Goal: Task Accomplishment & Management: Manage account settings

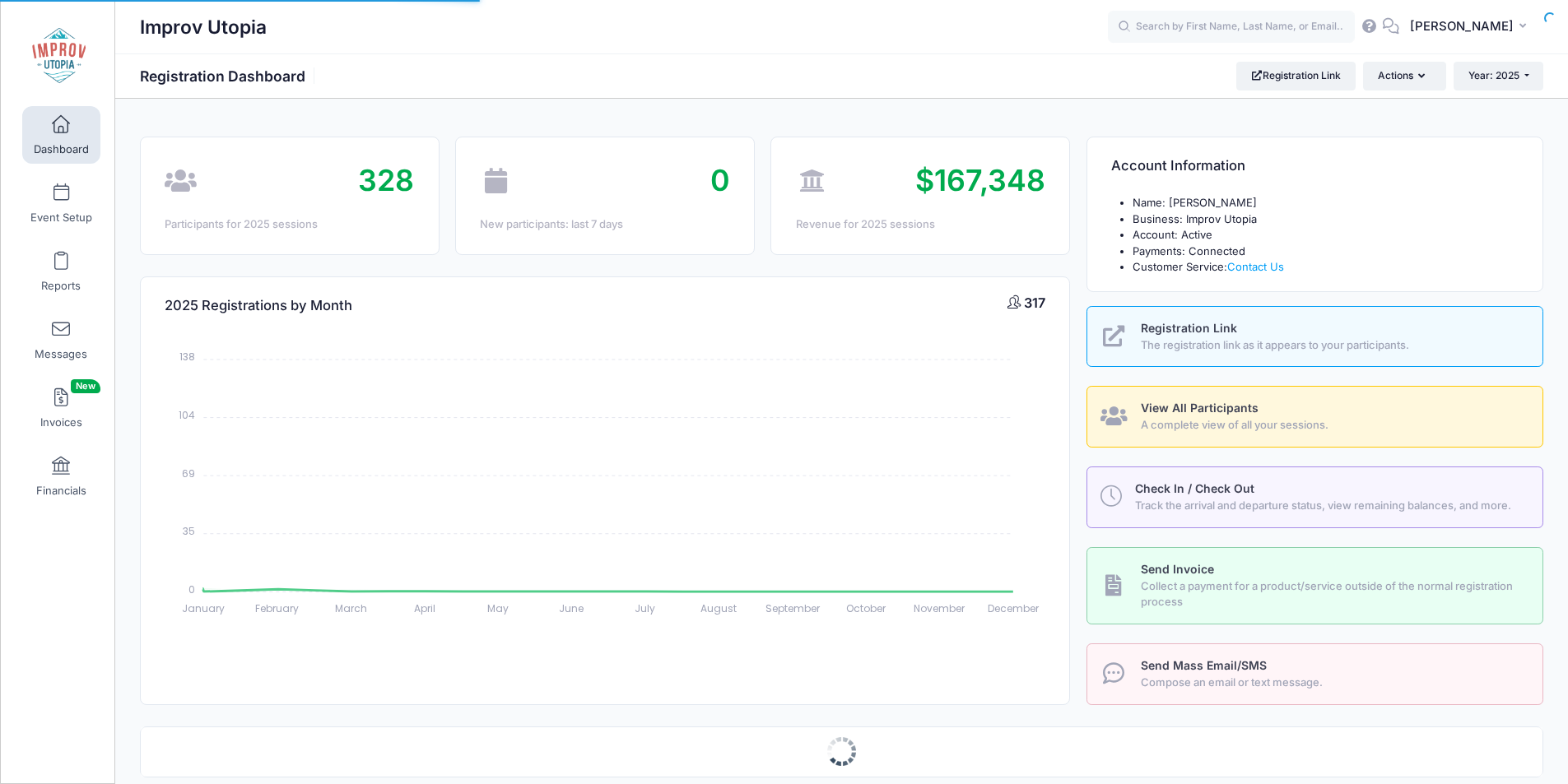
select select
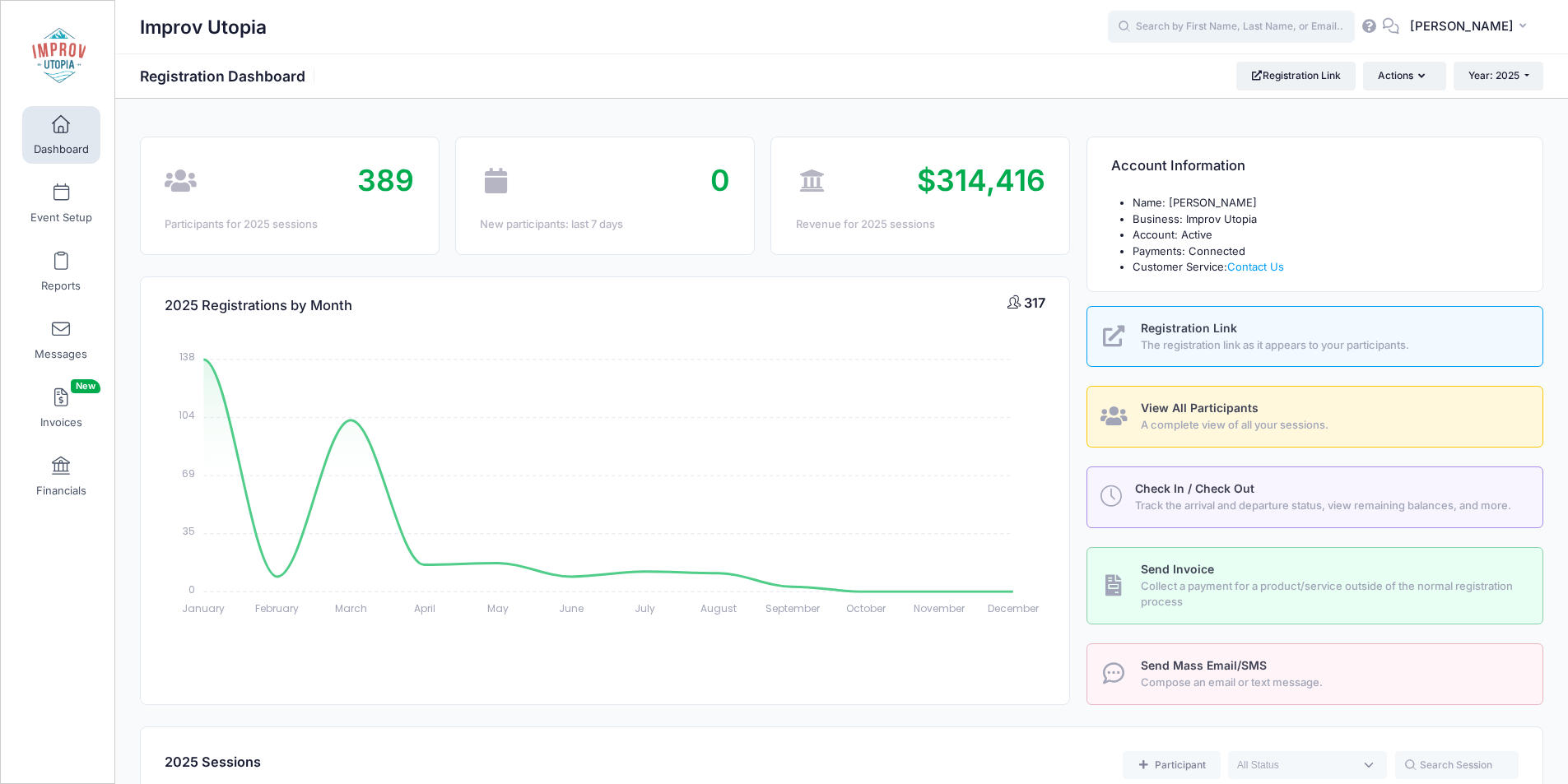
click at [1228, 32] on input "text" at bounding box center [1231, 27] width 247 height 33
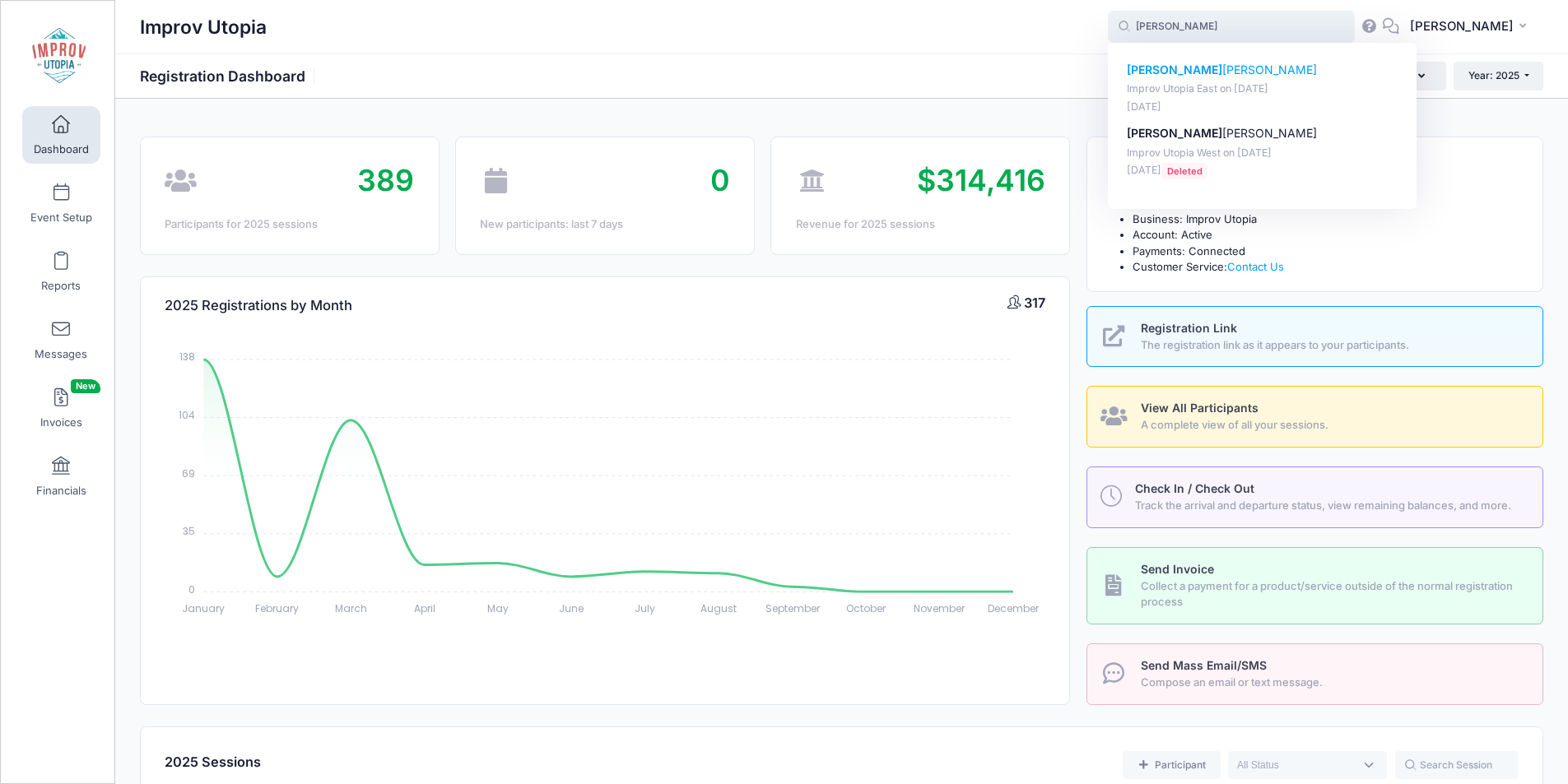
click at [1205, 70] on p "Diane Lawson" at bounding box center [1262, 70] width 271 height 17
type input "Diane Lawson (Improv Utopia East, Aug-29, 2025)"
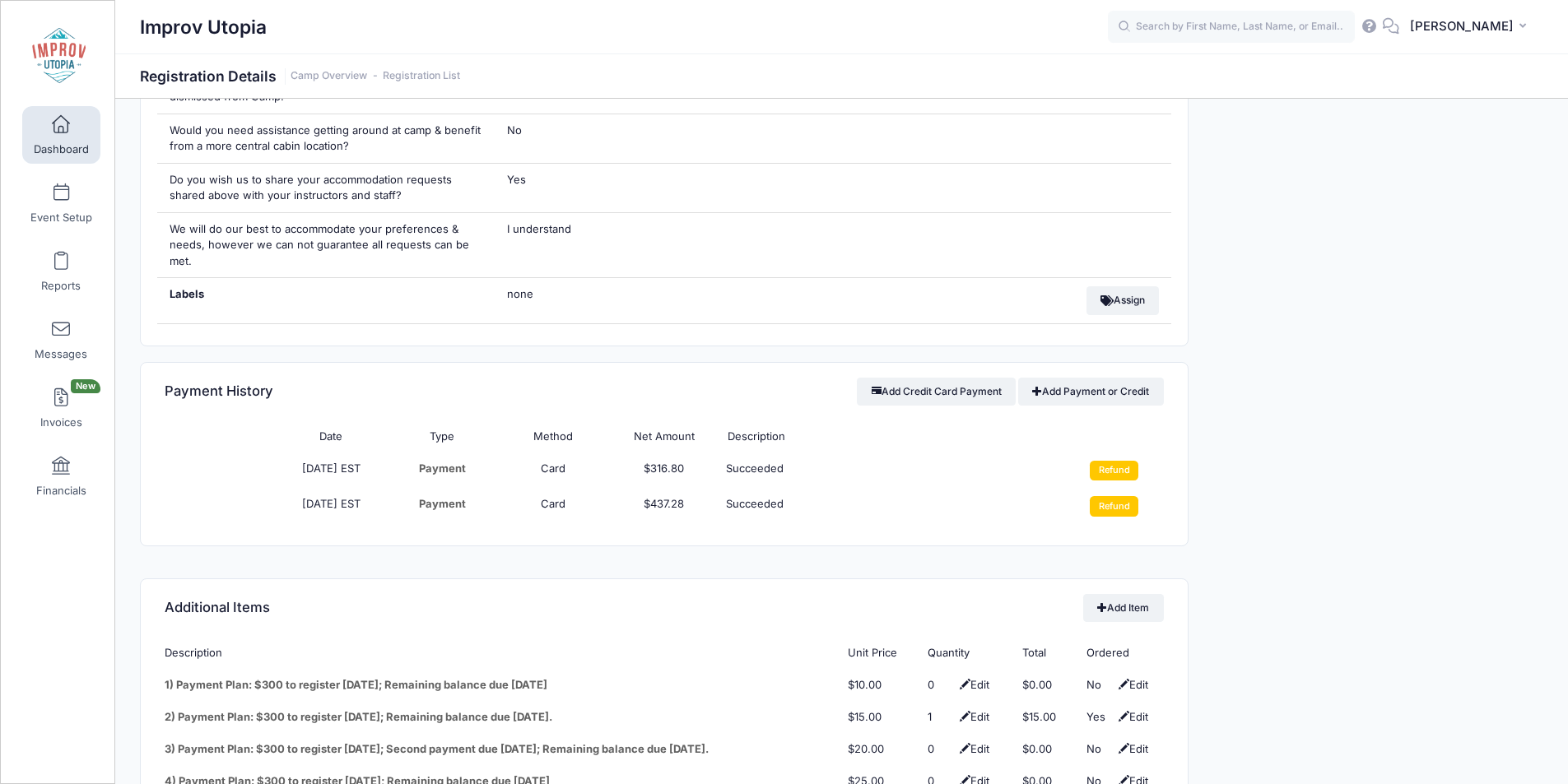
scroll to position [1887, 0]
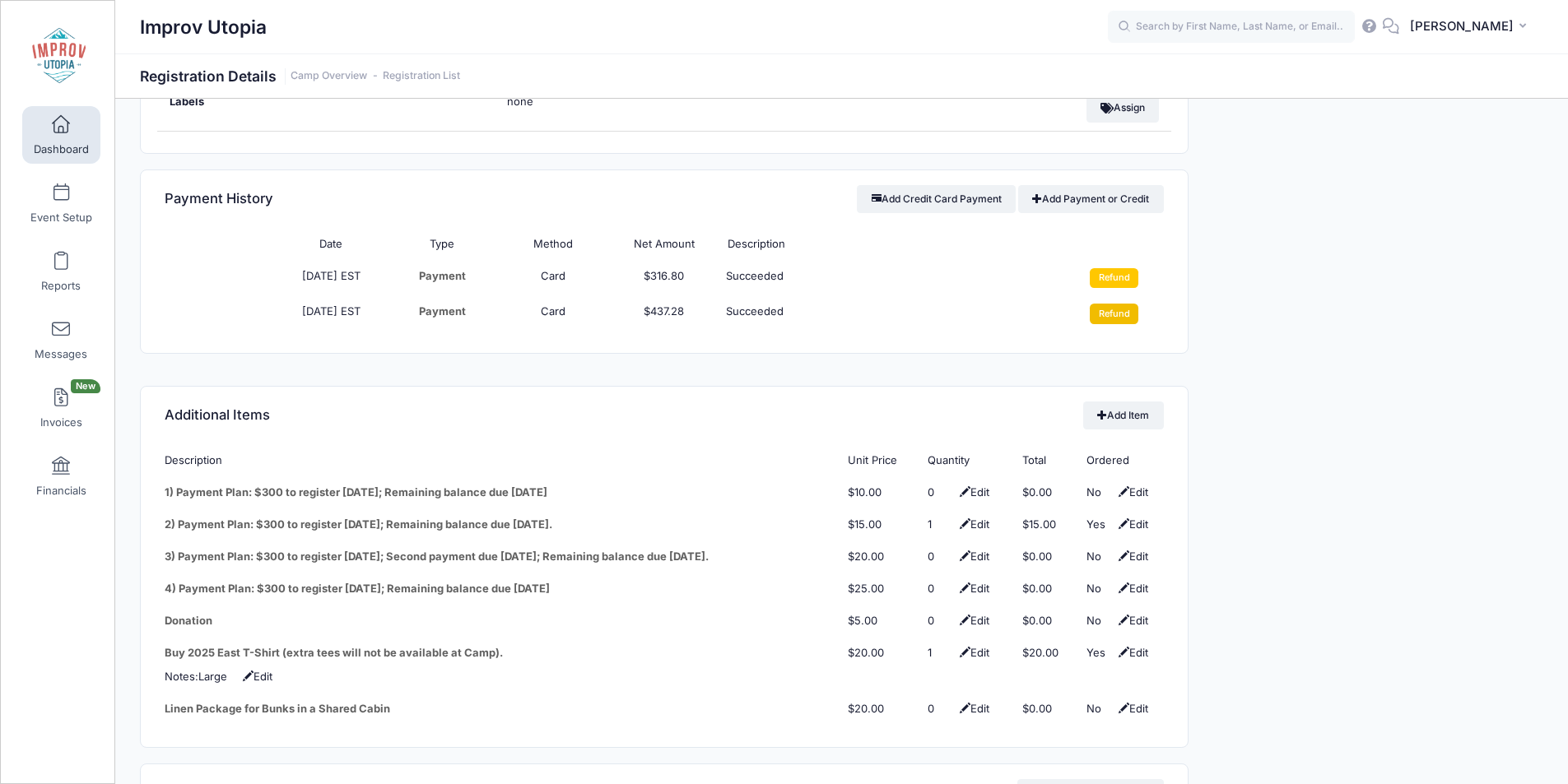
click at [1119, 305] on input "Refund" at bounding box center [1113, 314] width 48 height 20
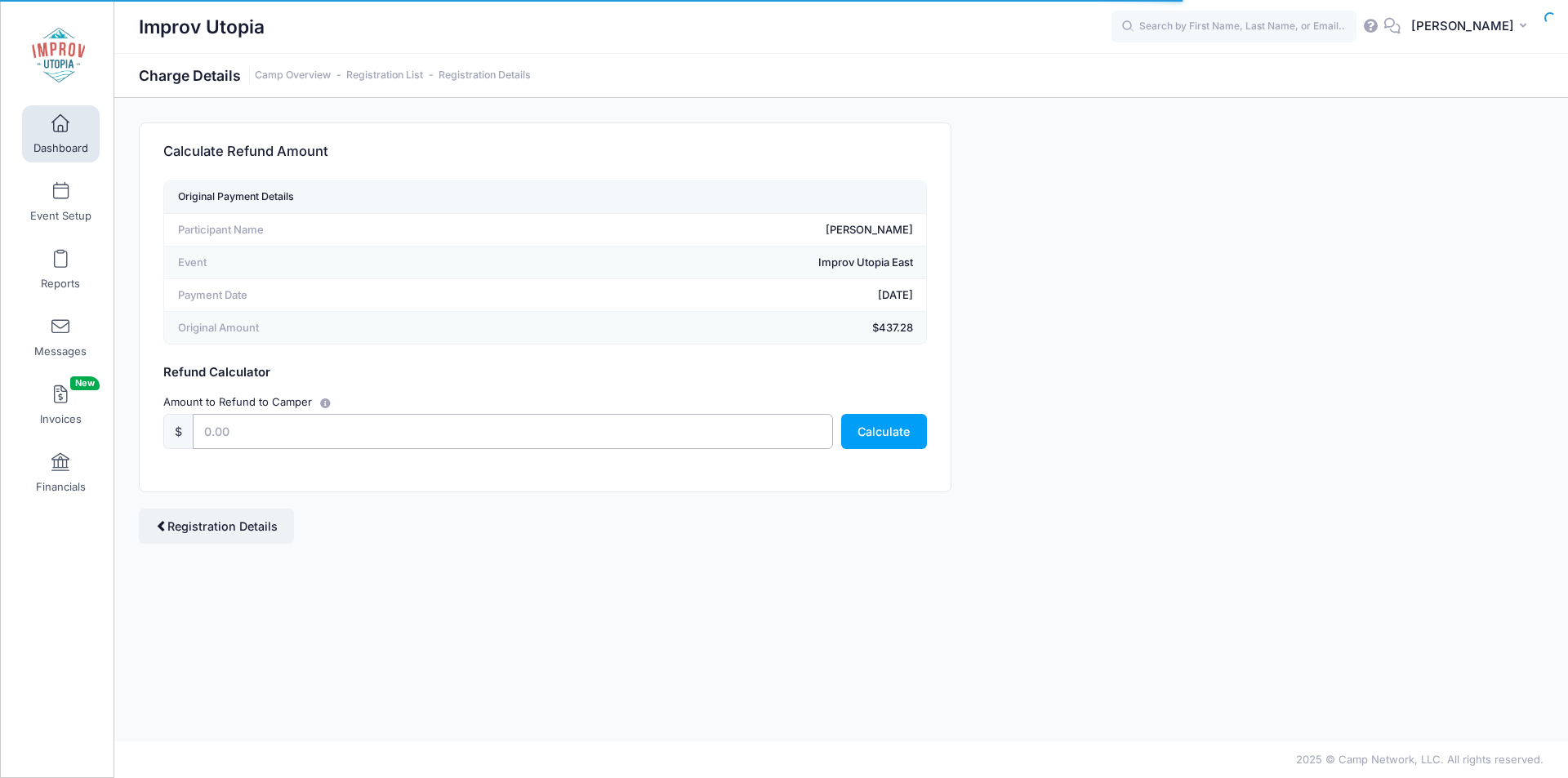
click at [443, 440] on input "text" at bounding box center [512, 431] width 640 height 35
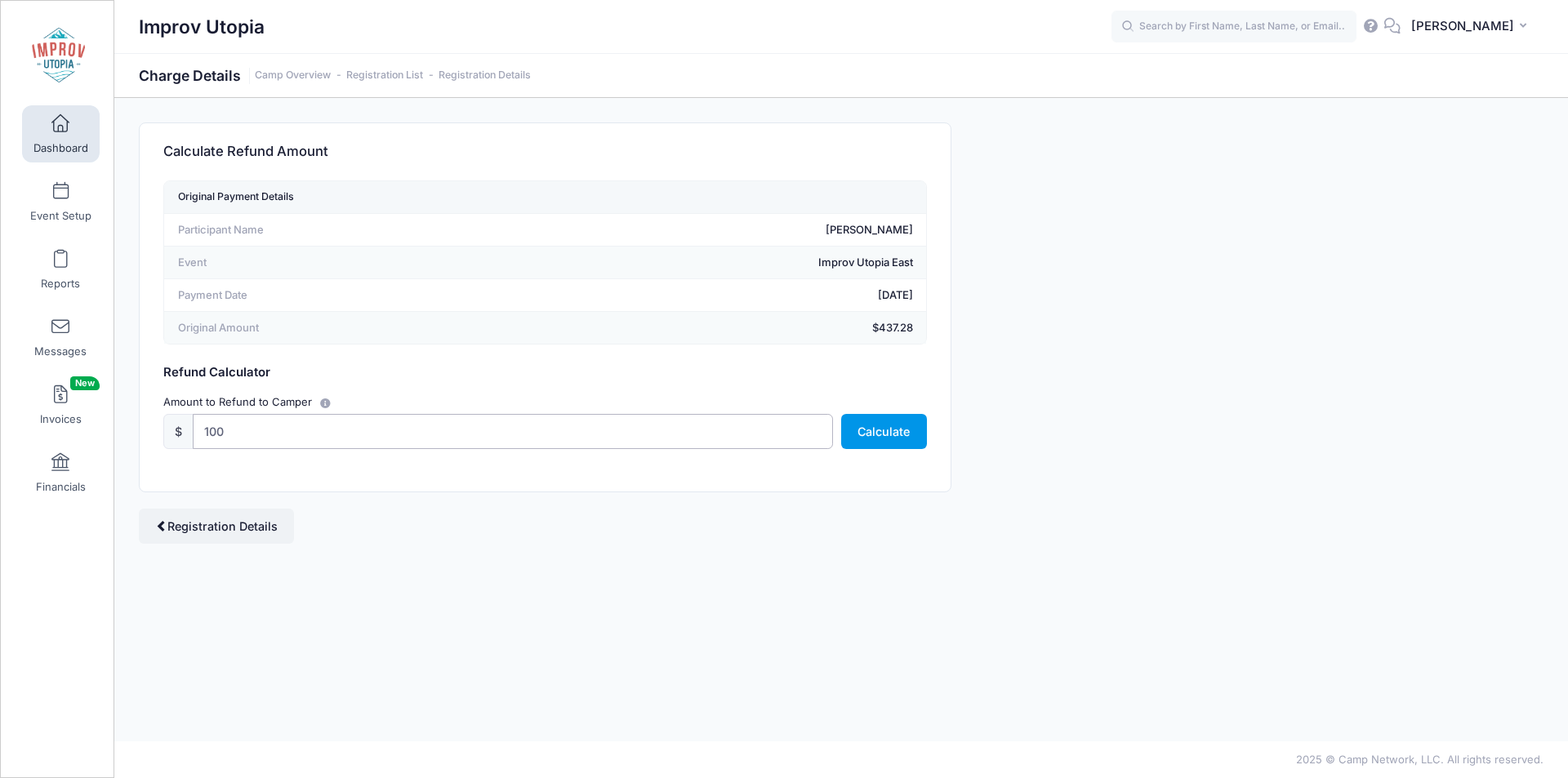
type input "100"
click at [876, 419] on button "Calculate" at bounding box center [884, 431] width 86 height 35
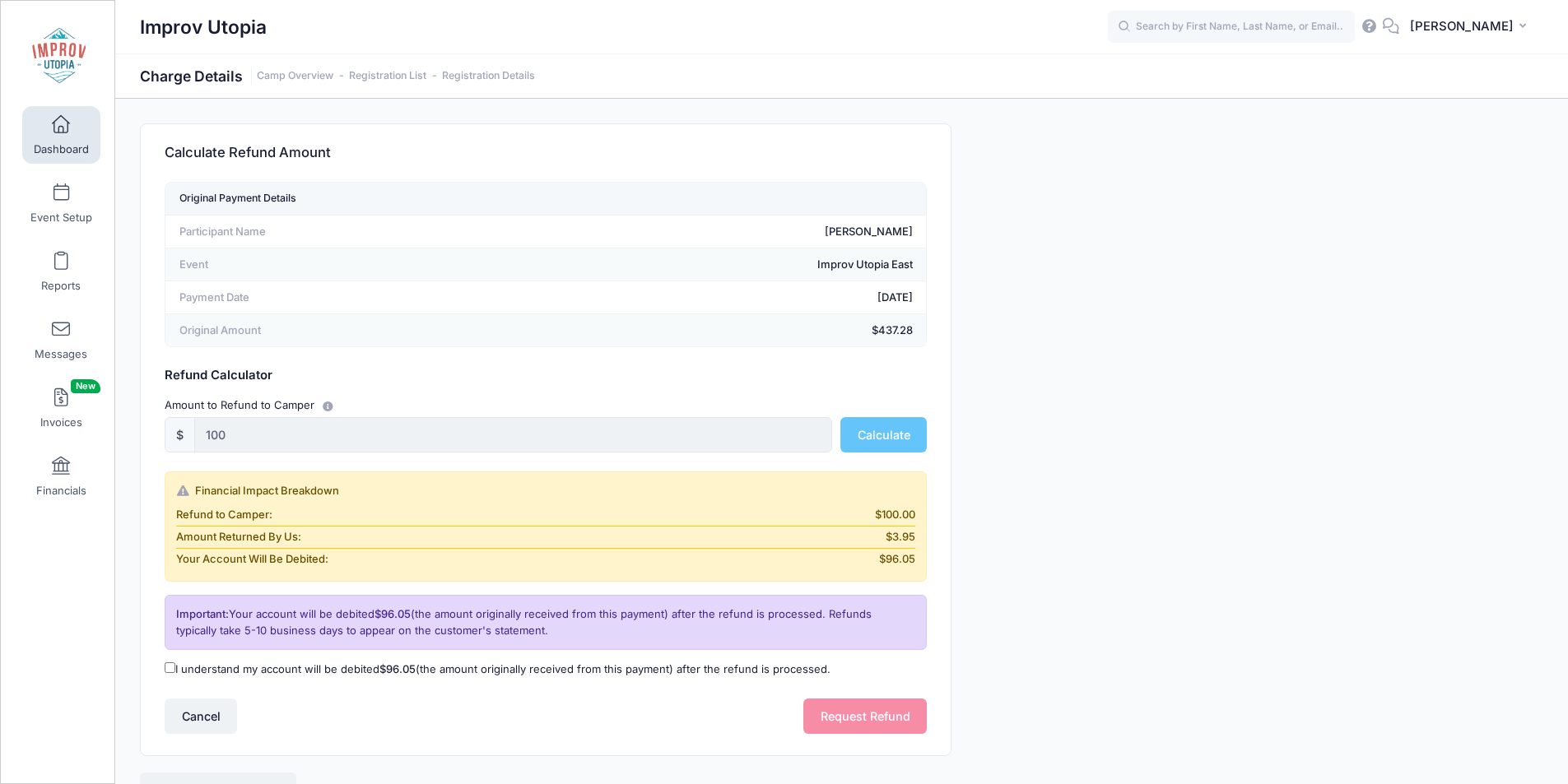
click at [167, 663] on input "I understand my account will be debited $96.05 (the amount originally received …" at bounding box center [170, 668] width 11 height 11
checkbox input "true"
click at [841, 716] on button "Request Refund" at bounding box center [865, 716] width 123 height 35
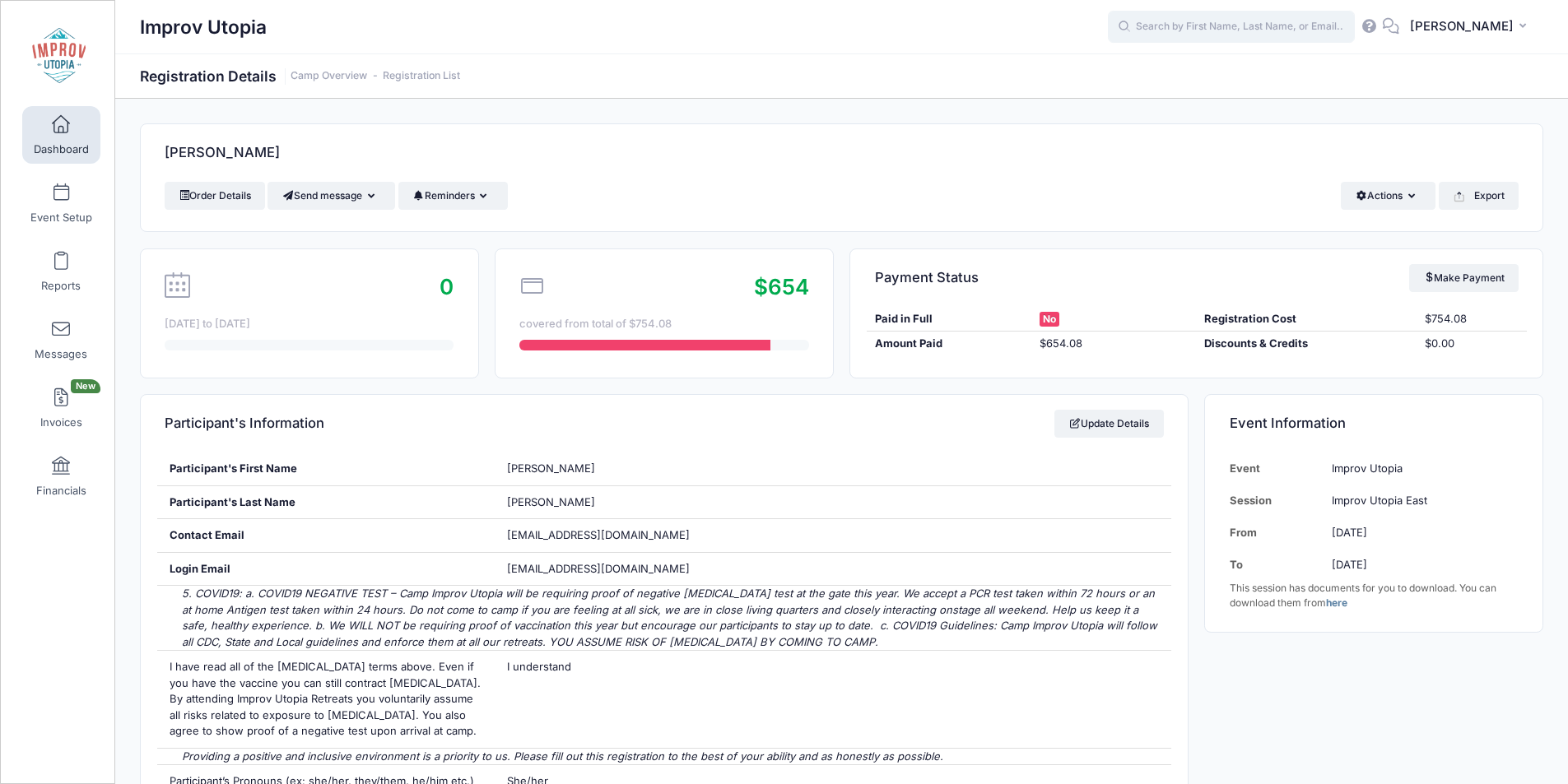
click at [1214, 34] on input "text" at bounding box center [1231, 27] width 247 height 33
click at [1221, 68] on p "E liz abeth Saydah" at bounding box center [1262, 70] width 271 height 17
type input "Elizabeth Saydah (Improv Utopia East, Aug-29, 2025)"
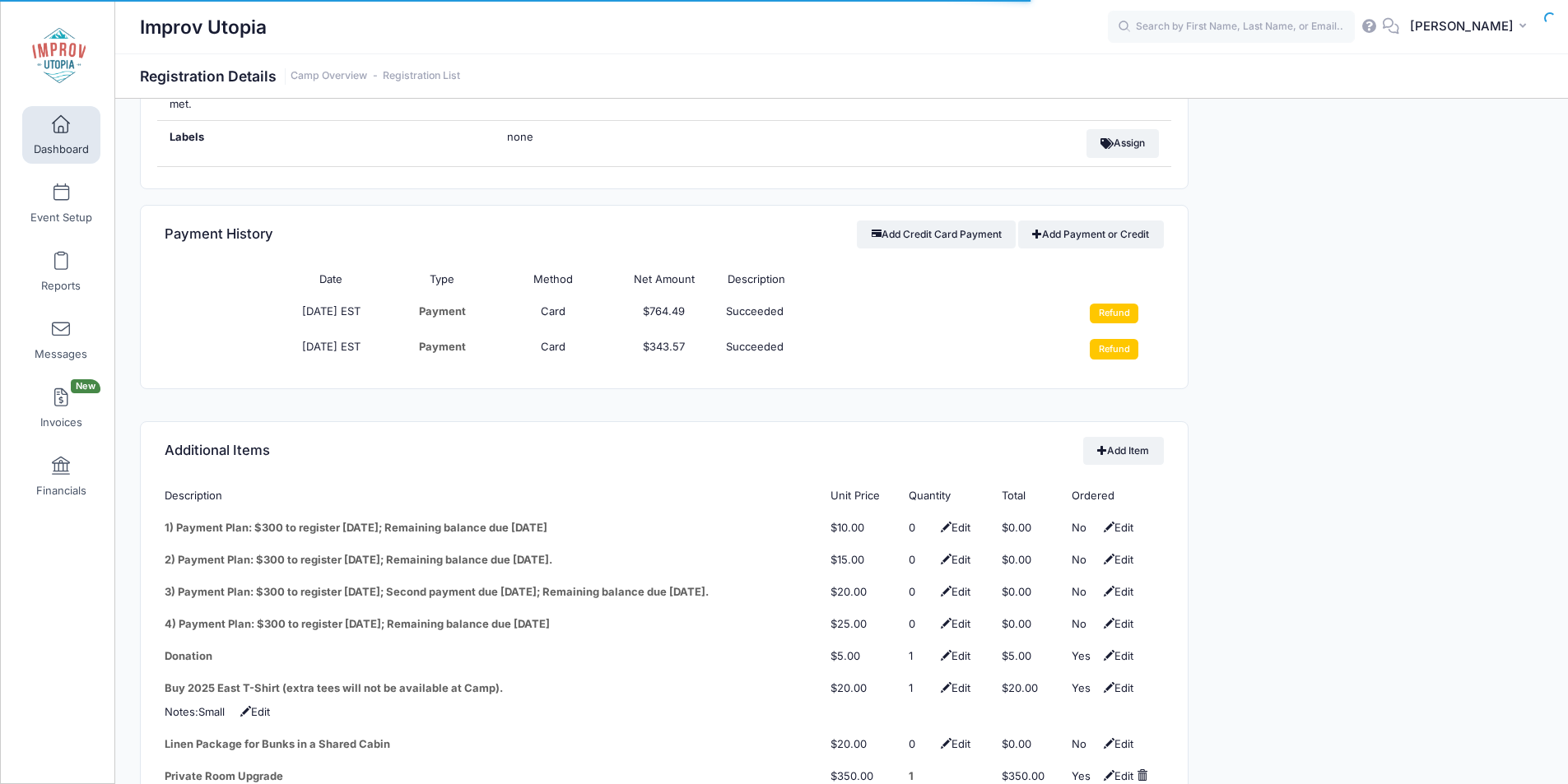
scroll to position [1853, 0]
click at [1110, 338] on input "Refund" at bounding box center [1113, 348] width 48 height 20
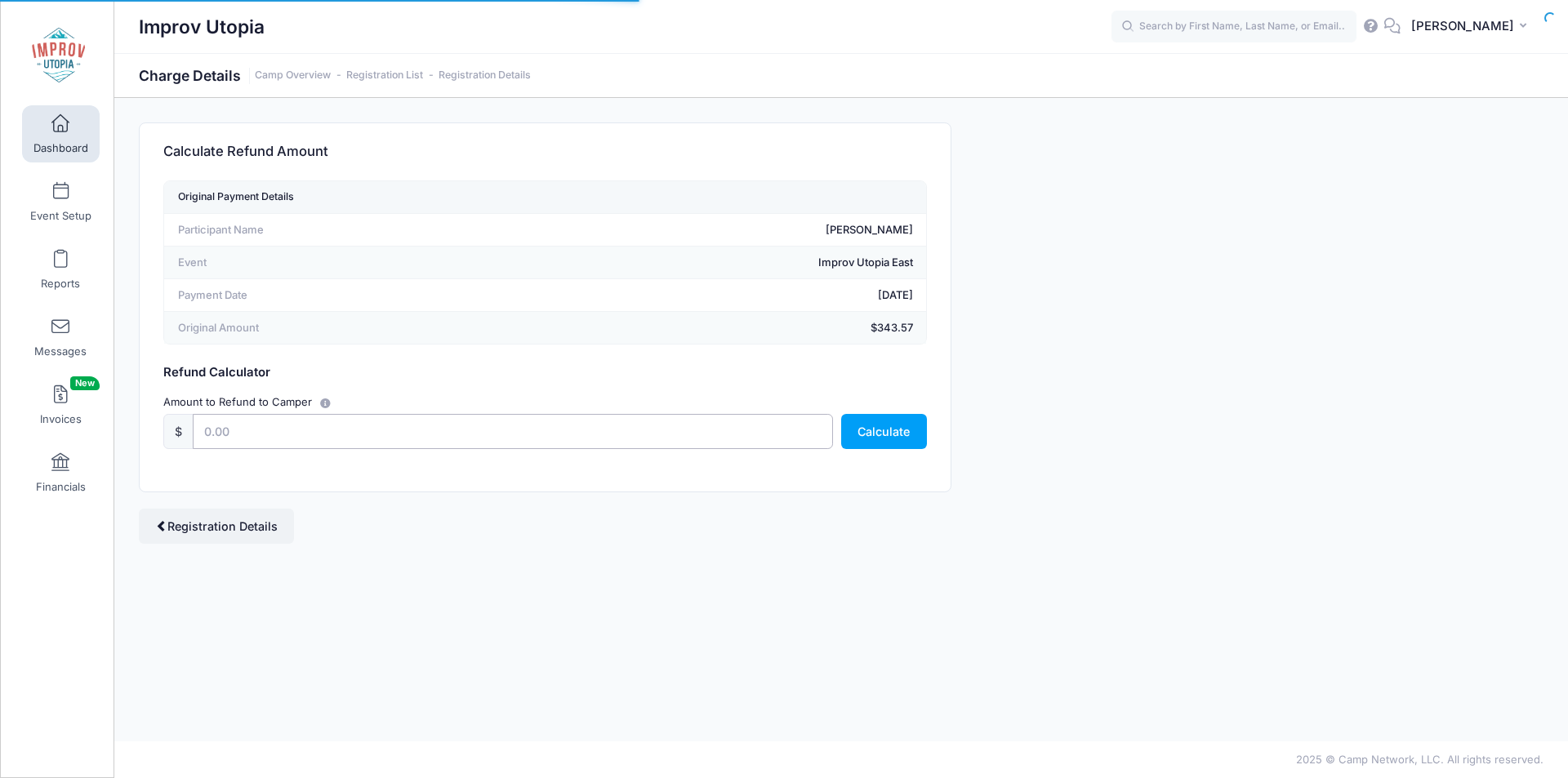
click at [626, 428] on input "text" at bounding box center [512, 431] width 640 height 35
type input "200"
click at [912, 442] on button "Calculate" at bounding box center [884, 431] width 86 height 35
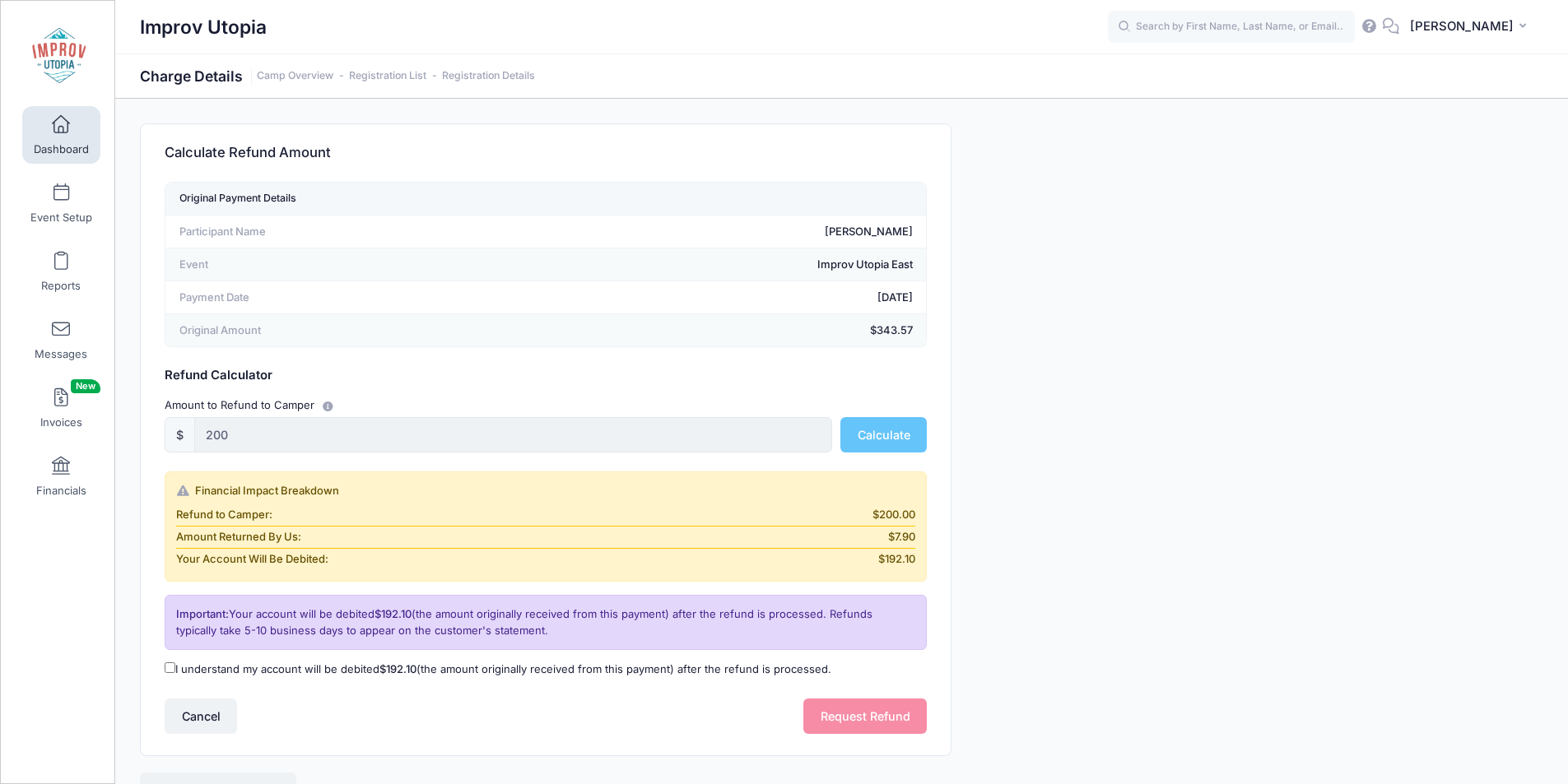
click at [168, 666] on input "I understand my account will be debited $192.10 (the amount originally received…" at bounding box center [170, 668] width 11 height 11
checkbox input "true"
click at [843, 706] on button "Request Refund" at bounding box center [865, 716] width 123 height 35
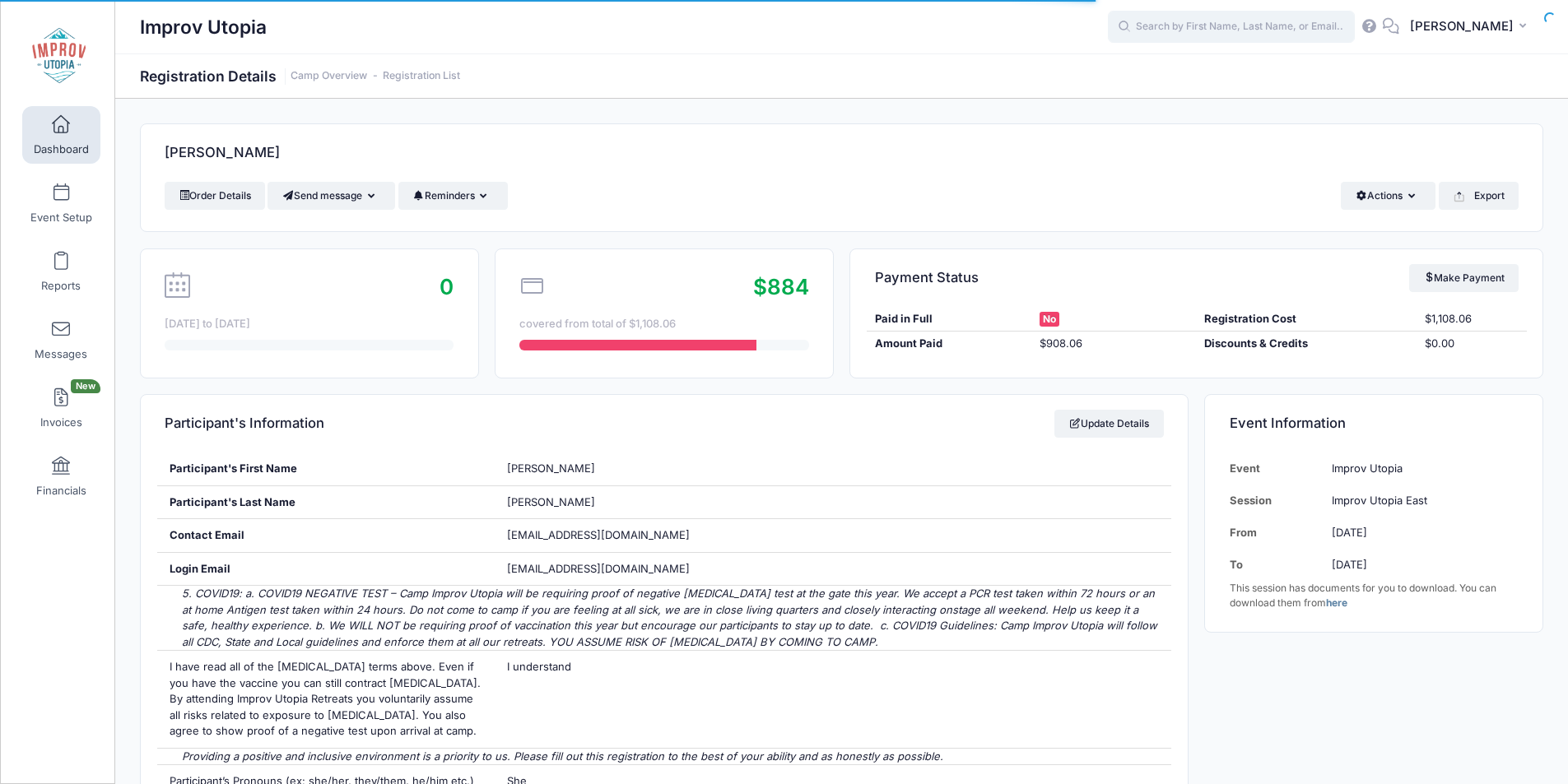
click at [1240, 27] on input "text" at bounding box center [1231, 27] width 247 height 33
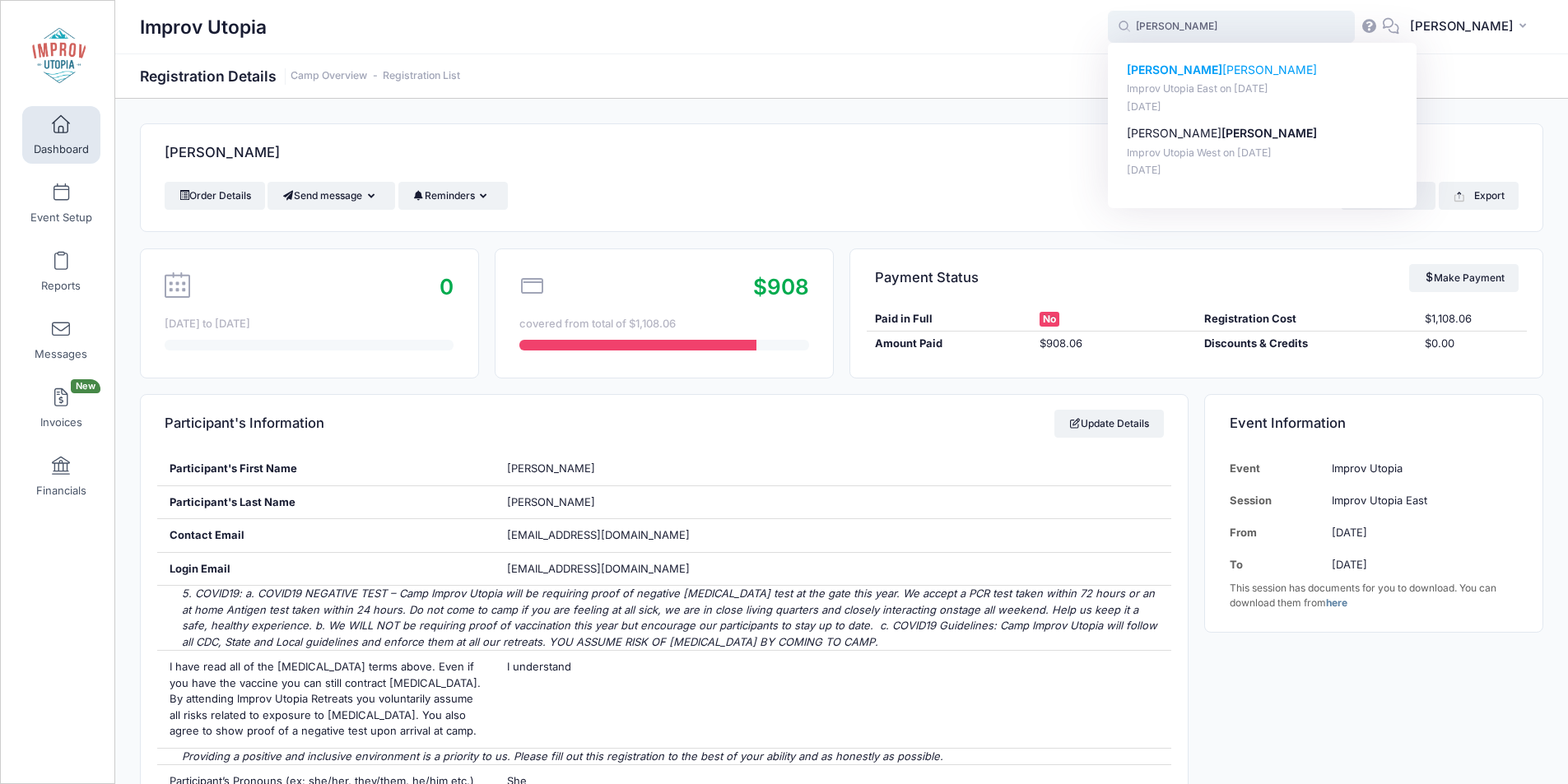
click at [1213, 70] on p "[PERSON_NAME]" at bounding box center [1262, 70] width 271 height 17
type input "[PERSON_NAME] (Improv Utopia East, [DATE])"
